Goal: Book appointment/travel/reservation

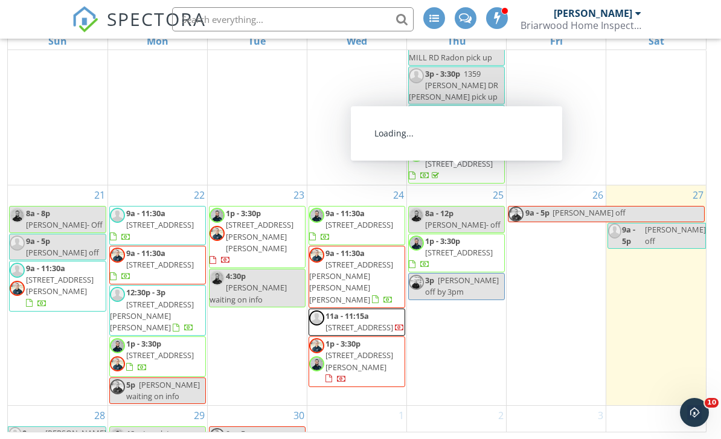
scroll to position [211, 0]
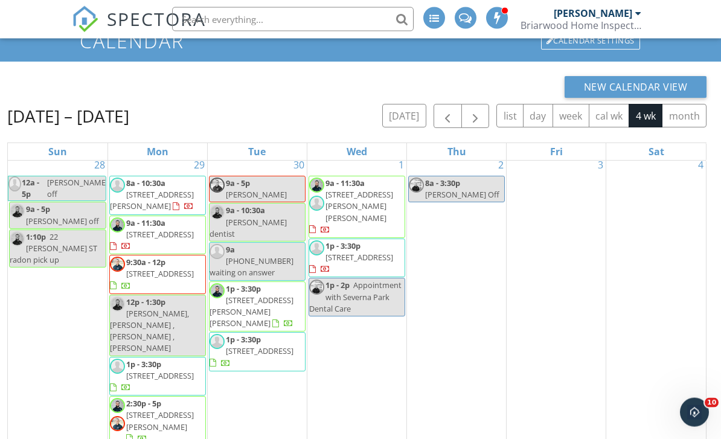
scroll to position [62, 0]
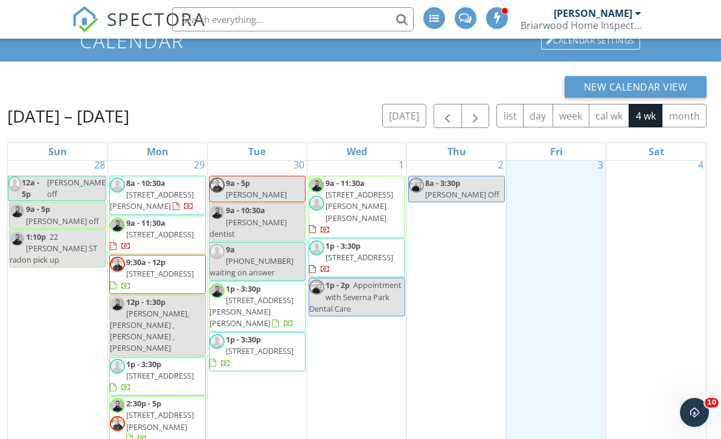
click at [575, 166] on div "3" at bounding box center [555, 320] width 99 height 331
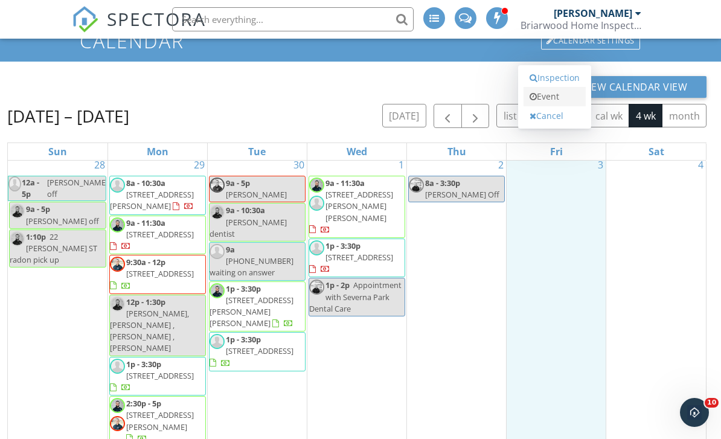
click at [555, 106] on link "Event" at bounding box center [554, 96] width 62 height 19
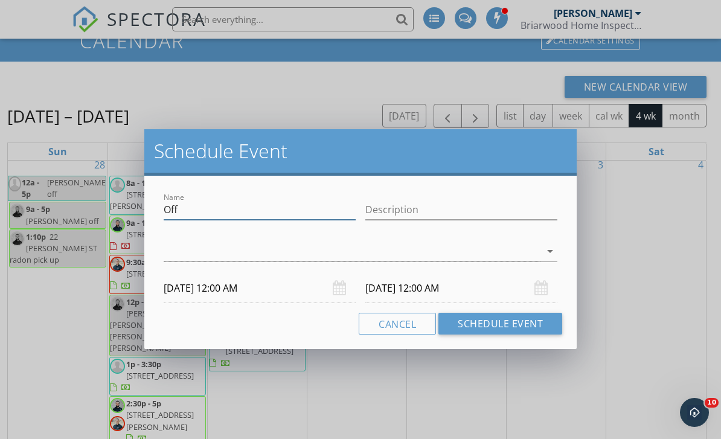
click at [229, 209] on input "Off" at bounding box center [260, 210] width 192 height 20
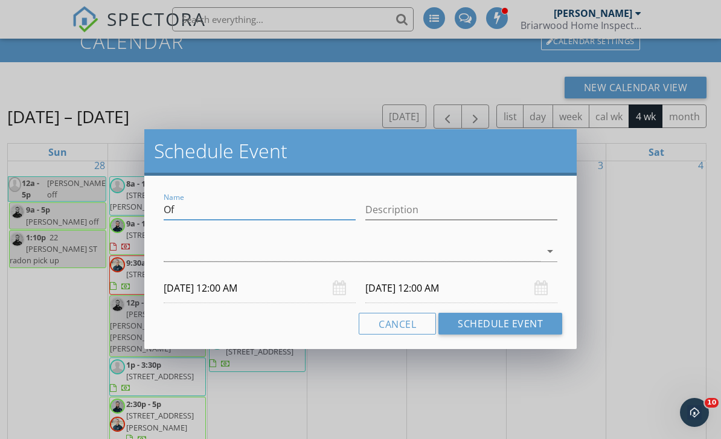
type input "O"
type input "Shannon Smith"
click at [549, 253] on icon "arrow_drop_down" at bounding box center [549, 251] width 14 height 14
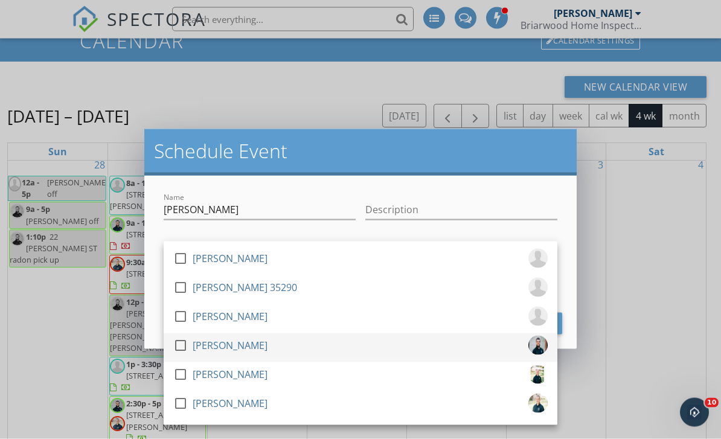
click at [181, 343] on div at bounding box center [180, 345] width 21 height 21
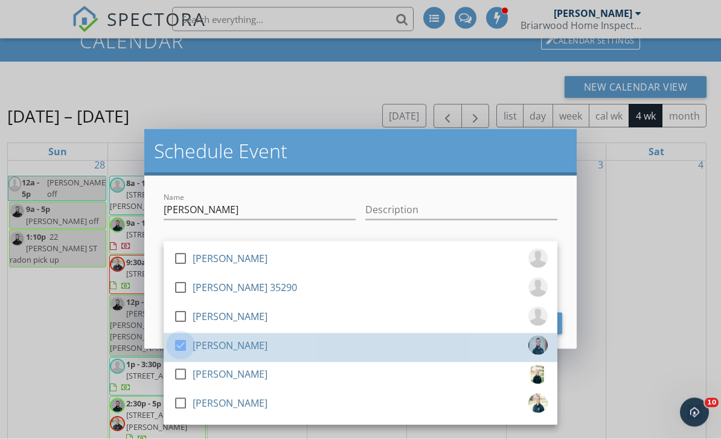
scroll to position [62, 0]
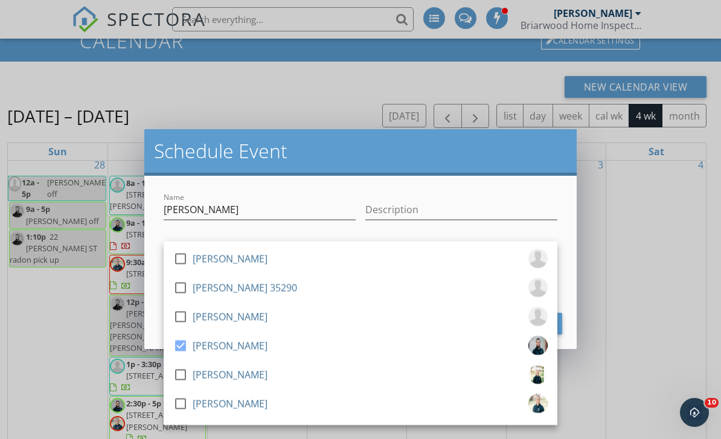
click at [348, 192] on div "Name Shannon Smith" at bounding box center [260, 211] width 192 height 39
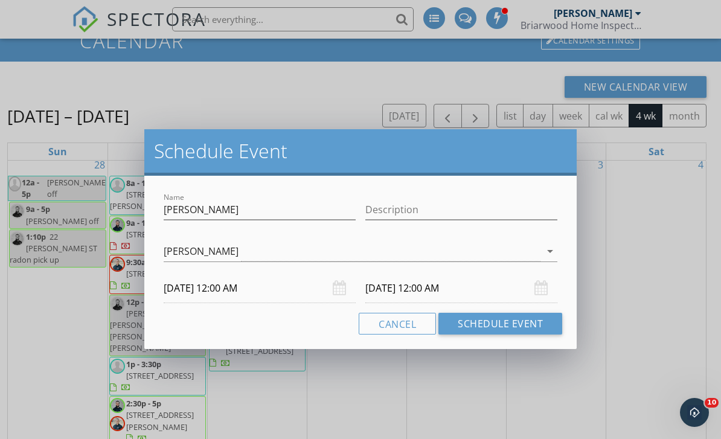
click at [339, 290] on div "10/03/2025 12:00 AM" at bounding box center [260, 288] width 192 height 30
click at [257, 289] on input "10/03/2025 12:00 AM" at bounding box center [260, 288] width 192 height 30
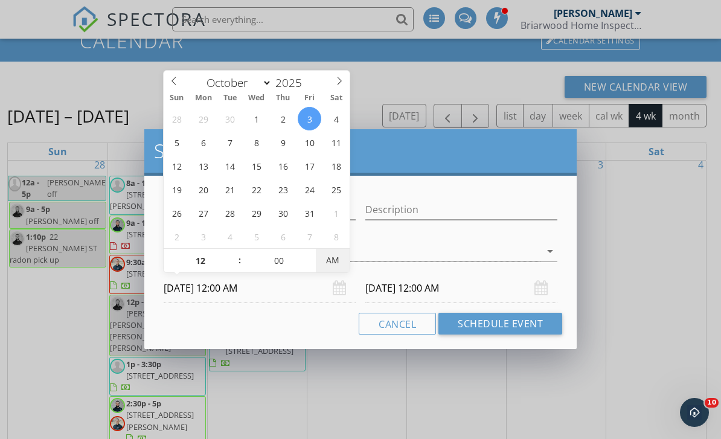
type input "10/03/2025 12:00 PM"
click at [335, 322] on div "Cancel Schedule Event" at bounding box center [360, 324] width 403 height 22
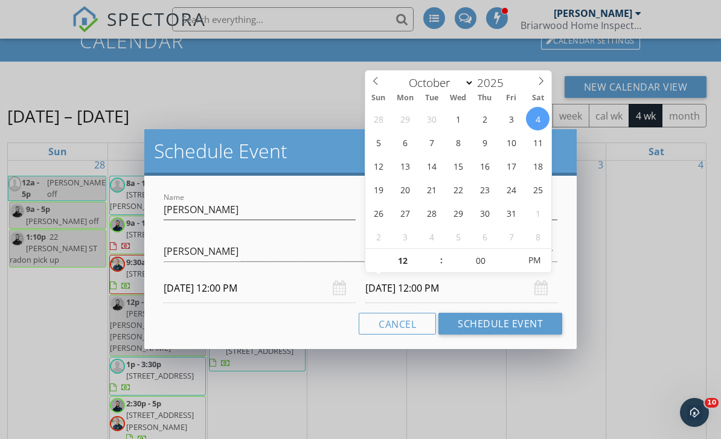
click at [390, 293] on input "10/04/2025 12:00 PM" at bounding box center [461, 288] width 192 height 30
type input "10/03/2025 12:00 PM"
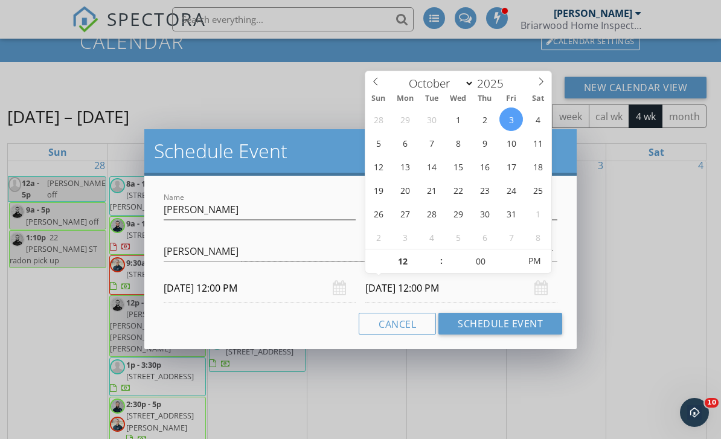
click at [308, 289] on input "10/03/2025 12:00 PM" at bounding box center [260, 288] width 192 height 30
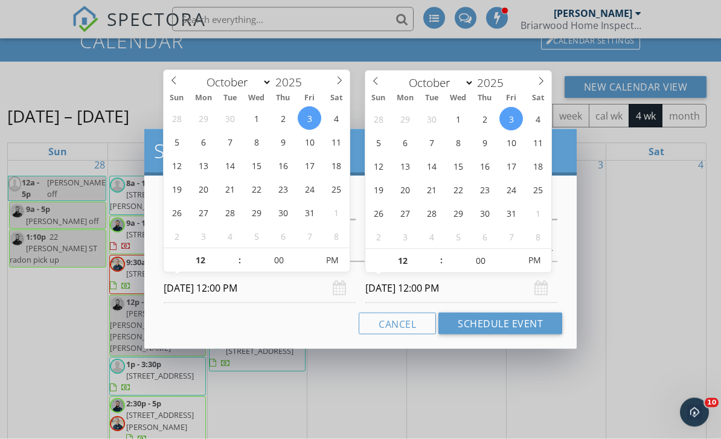
click at [316, 336] on div "Name Shannon Smith Description check_box_outline_blank Jason Keller check_box_o…" at bounding box center [360, 262] width 432 height 173
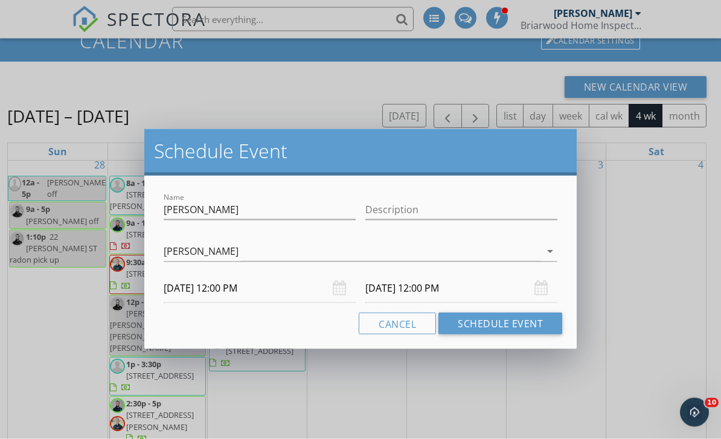
scroll to position [62, 0]
click at [477, 326] on button "Schedule Event" at bounding box center [500, 324] width 124 height 22
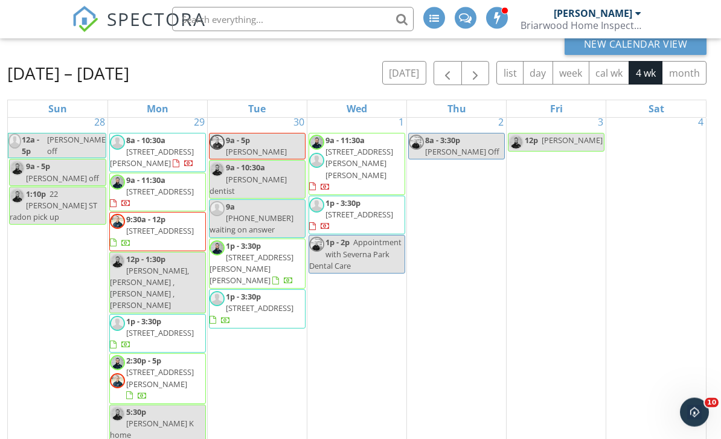
scroll to position [105, 0]
